Goal: Task Accomplishment & Management: Manage account settings

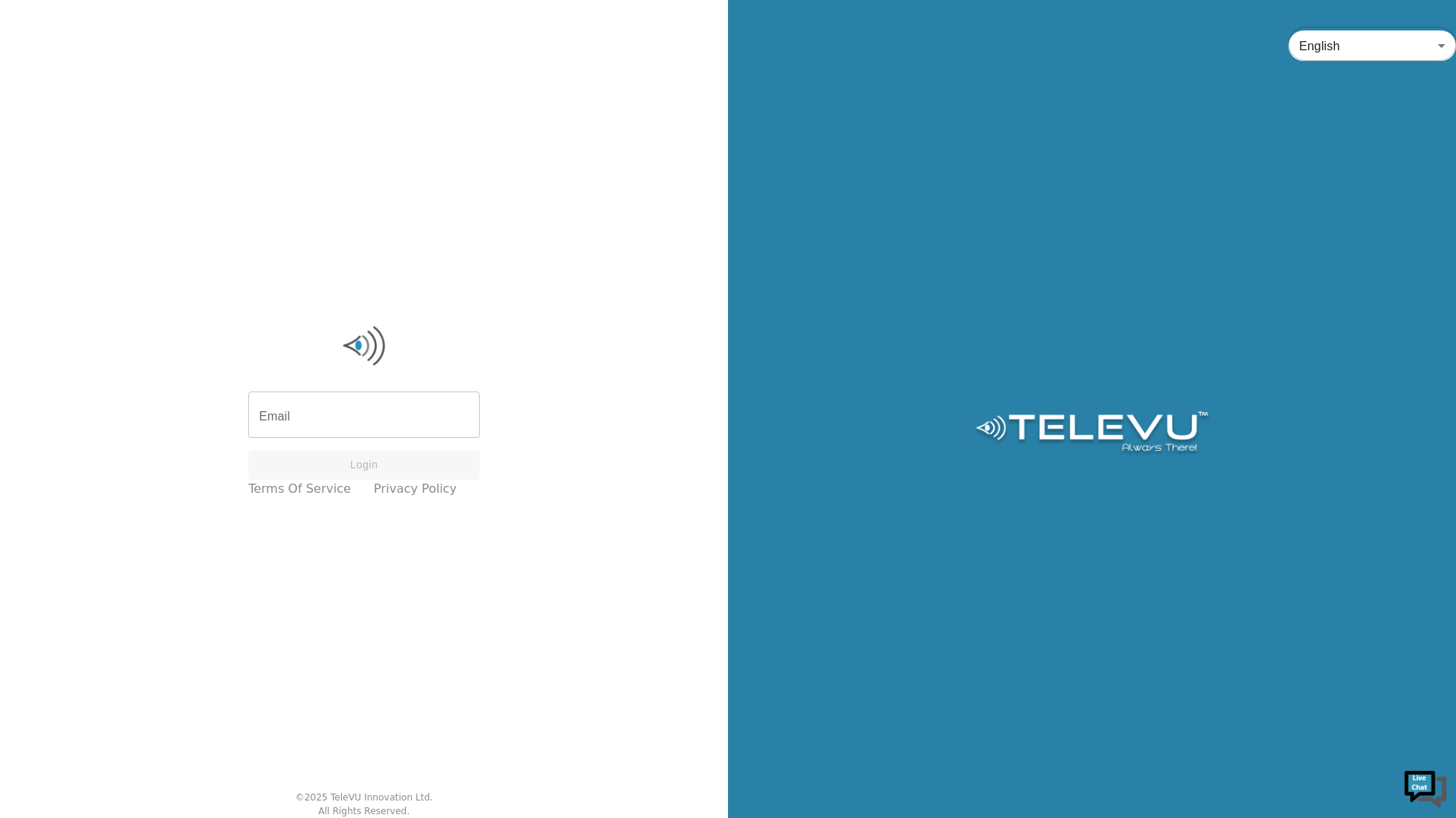
click at [416, 402] on input "Email" at bounding box center [364, 416] width 232 height 43
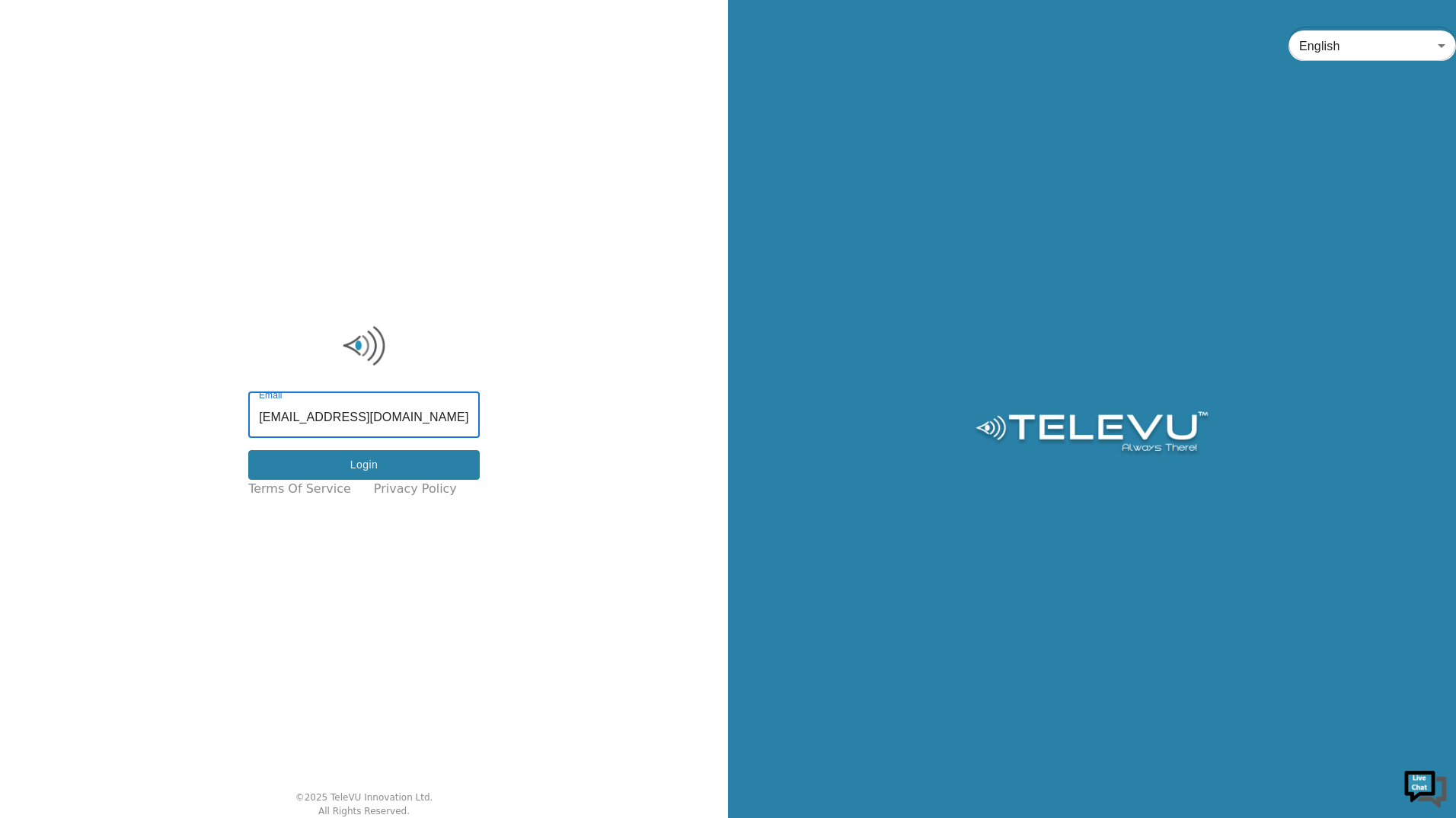
type input "[EMAIL_ADDRESS][DOMAIN_NAME]"
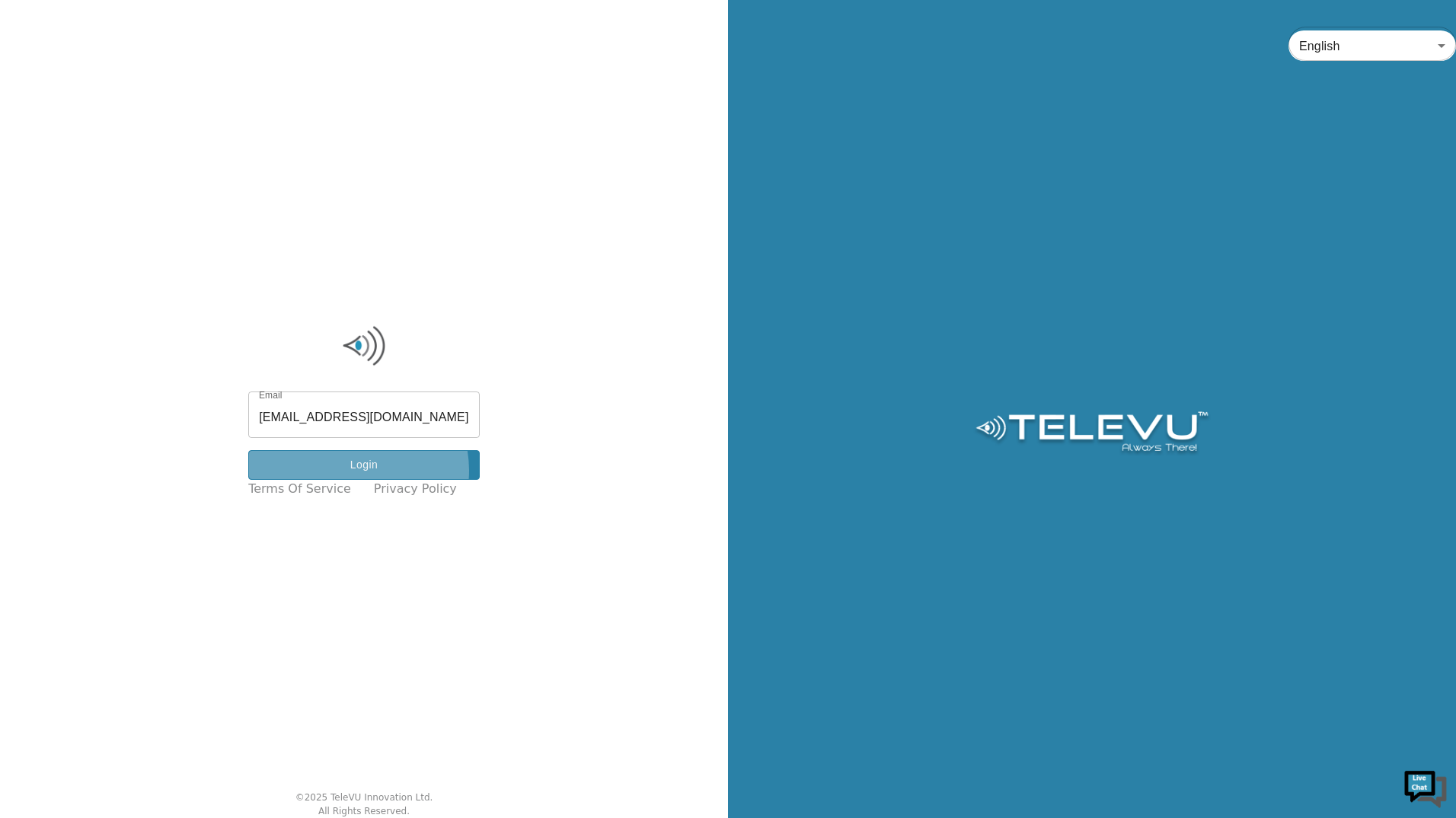
click at [370, 470] on button "Login" at bounding box center [364, 465] width 232 height 30
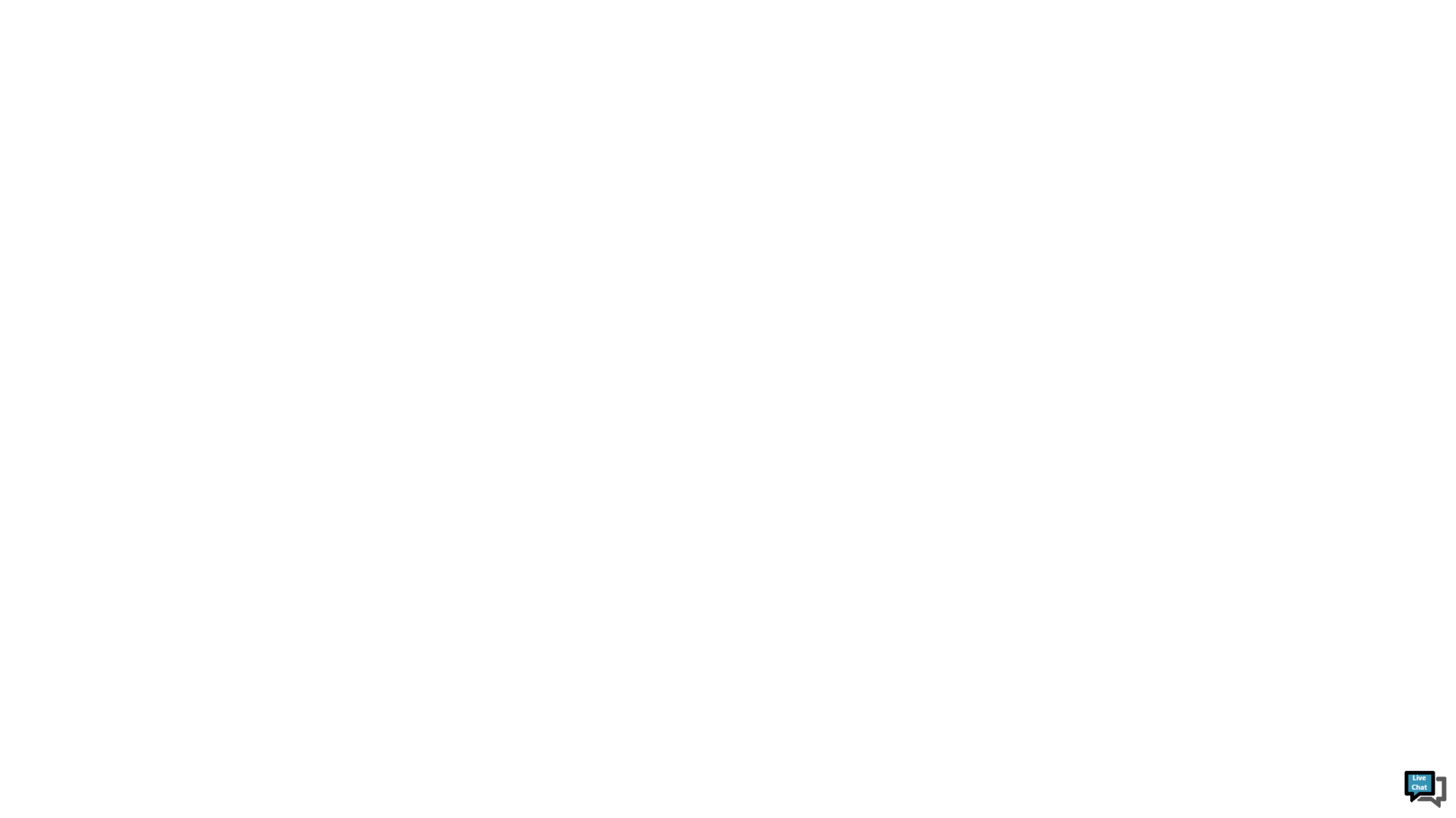
click at [354, 0] on html at bounding box center [728, 0] width 1456 height 0
